Goal: Information Seeking & Learning: Learn about a topic

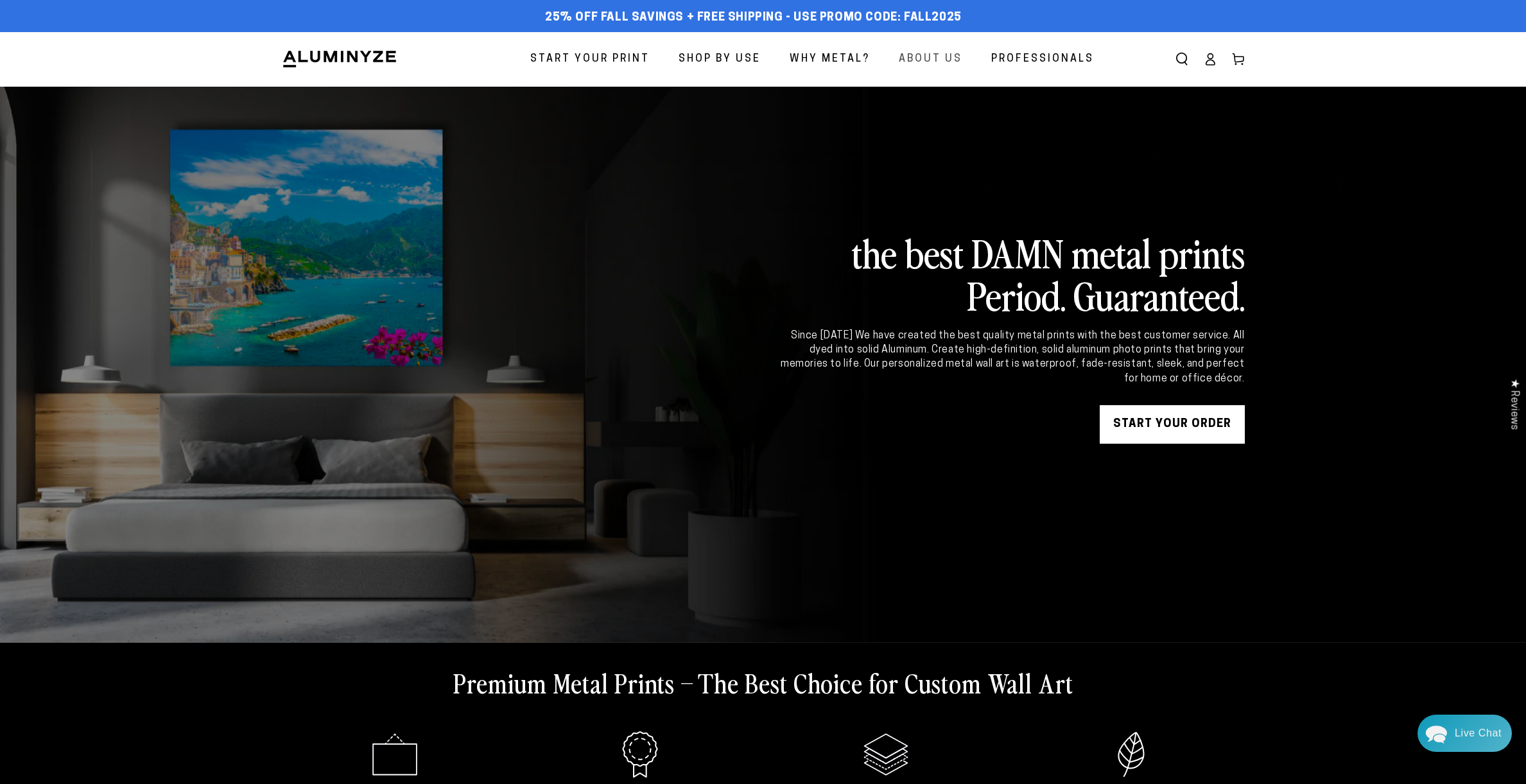
click at [931, 59] on span "About Us" at bounding box center [931, 59] width 64 height 19
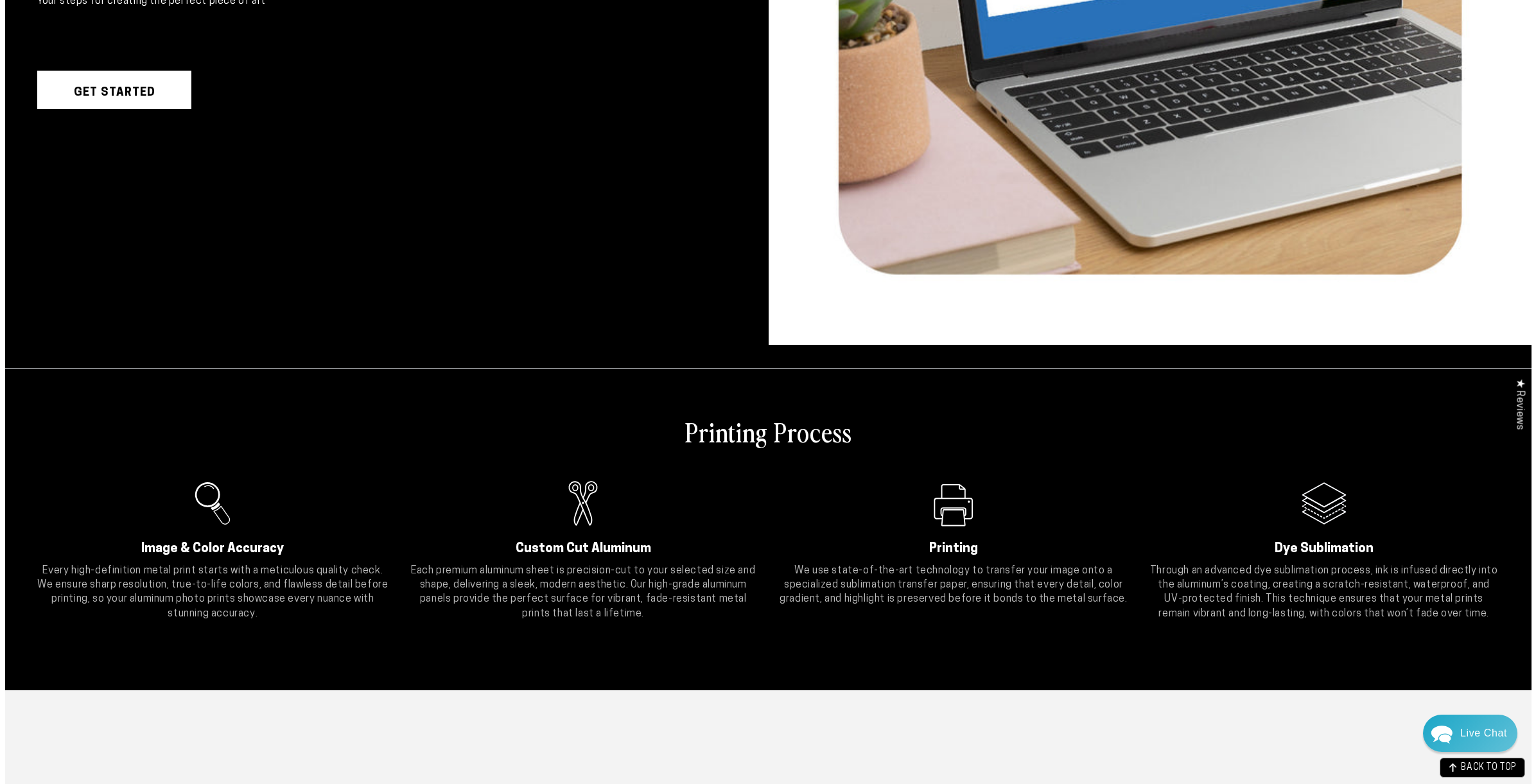
scroll to position [816, 0]
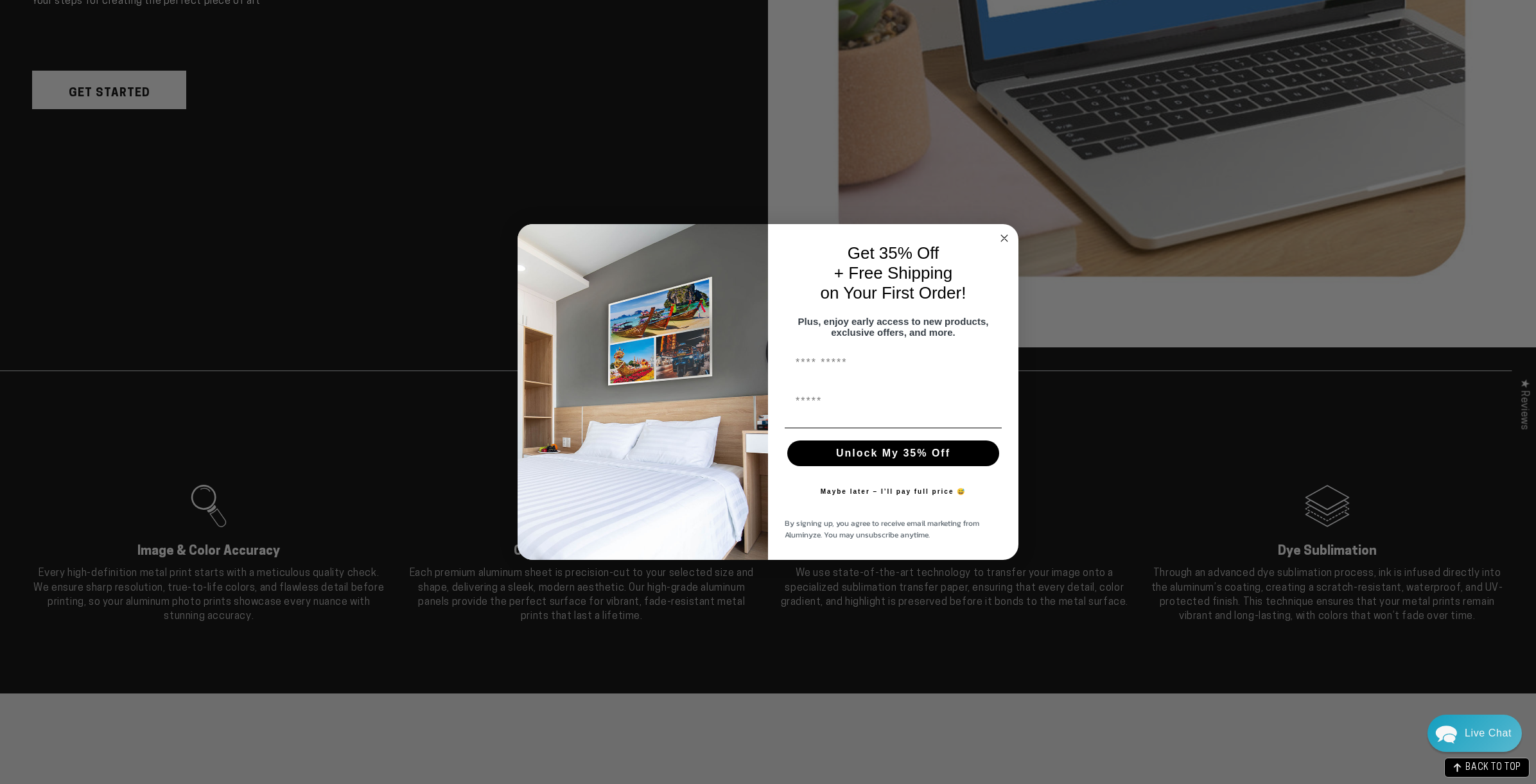
click at [1007, 234] on circle "Close dialog" at bounding box center [1005, 238] width 15 height 15
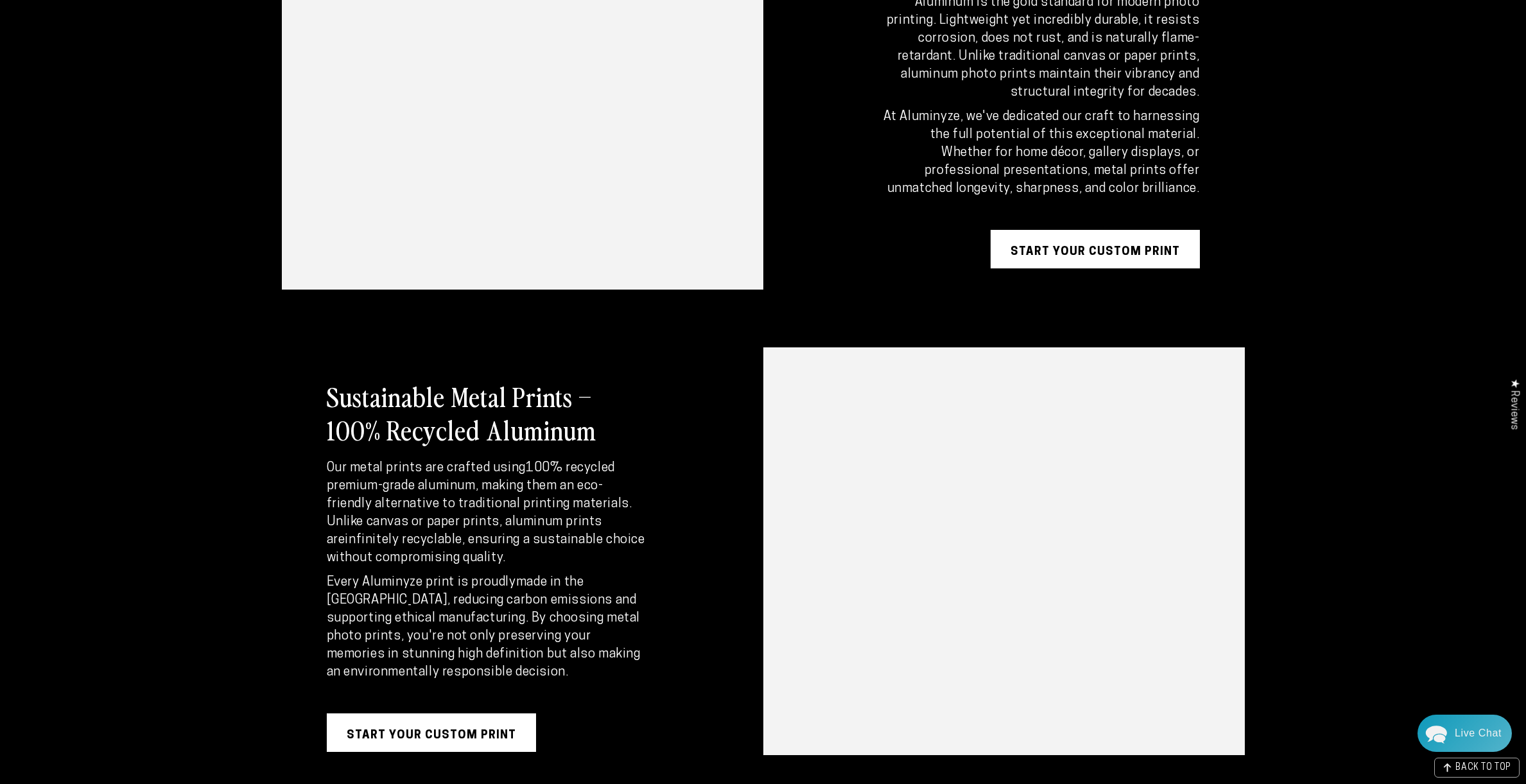
scroll to position [0, 0]
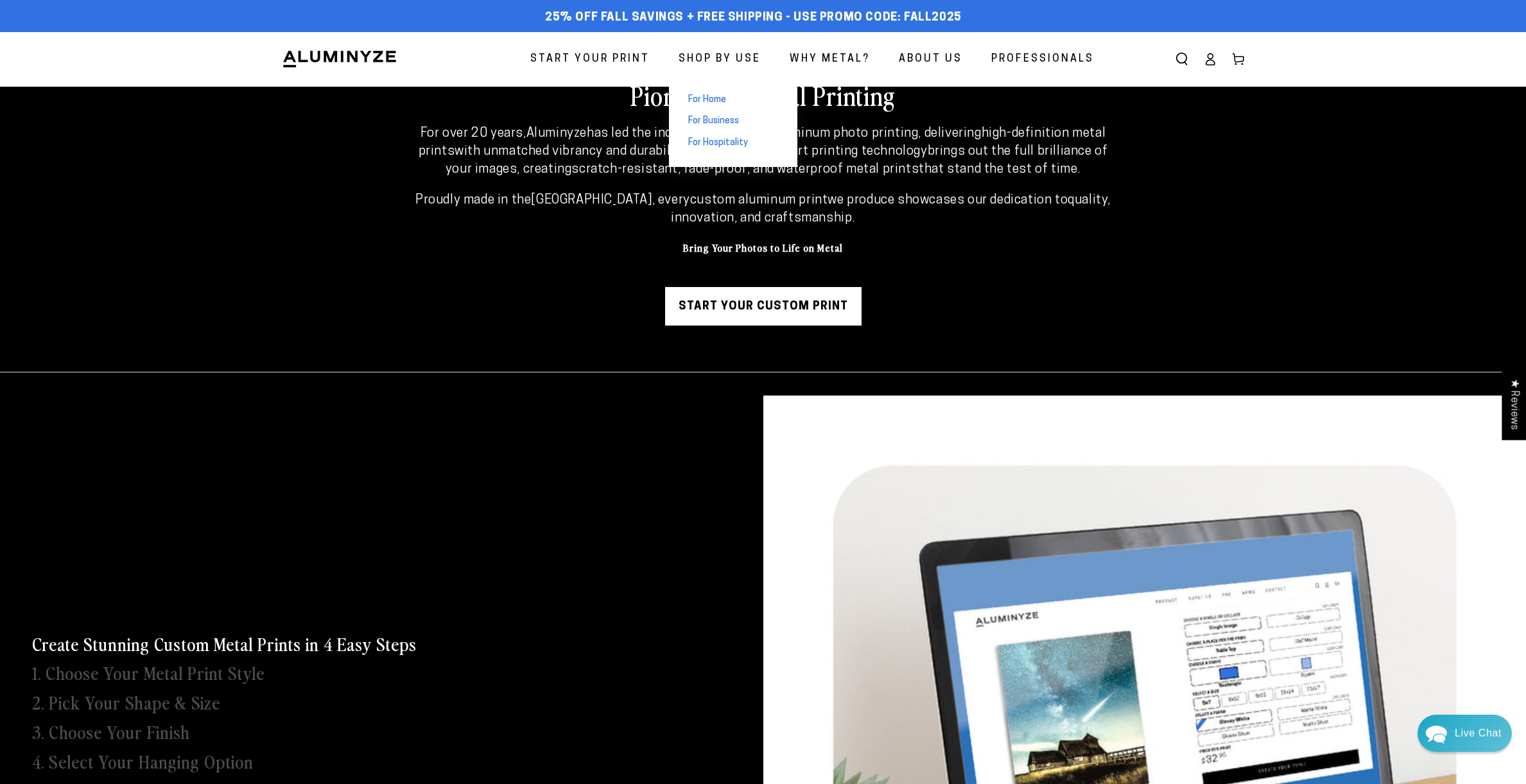
click at [701, 120] on span "For Business" at bounding box center [714, 121] width 51 height 13
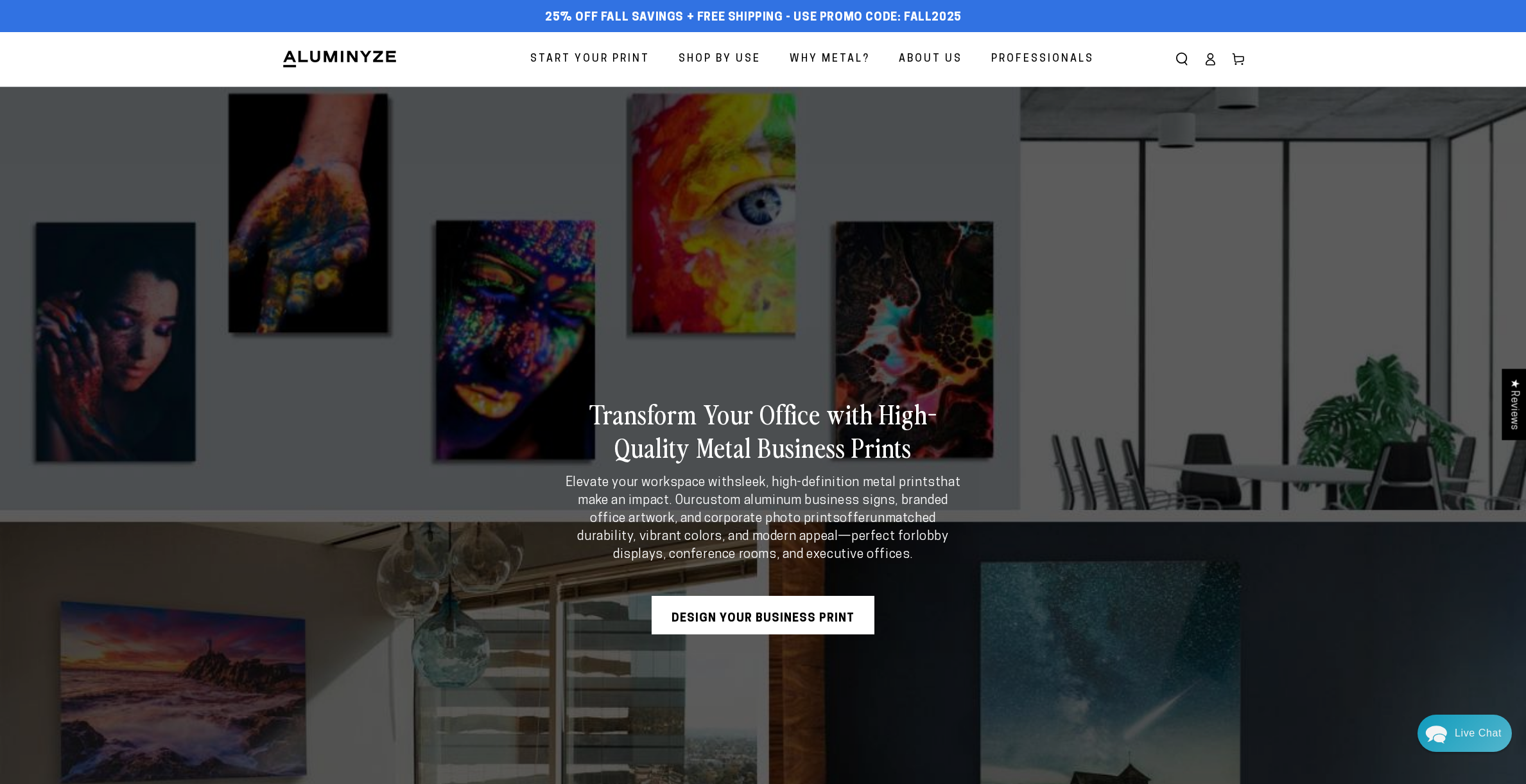
click at [827, 57] on span "Why Metal?" at bounding box center [830, 59] width 81 height 19
